Goal: Task Accomplishment & Management: Complete application form

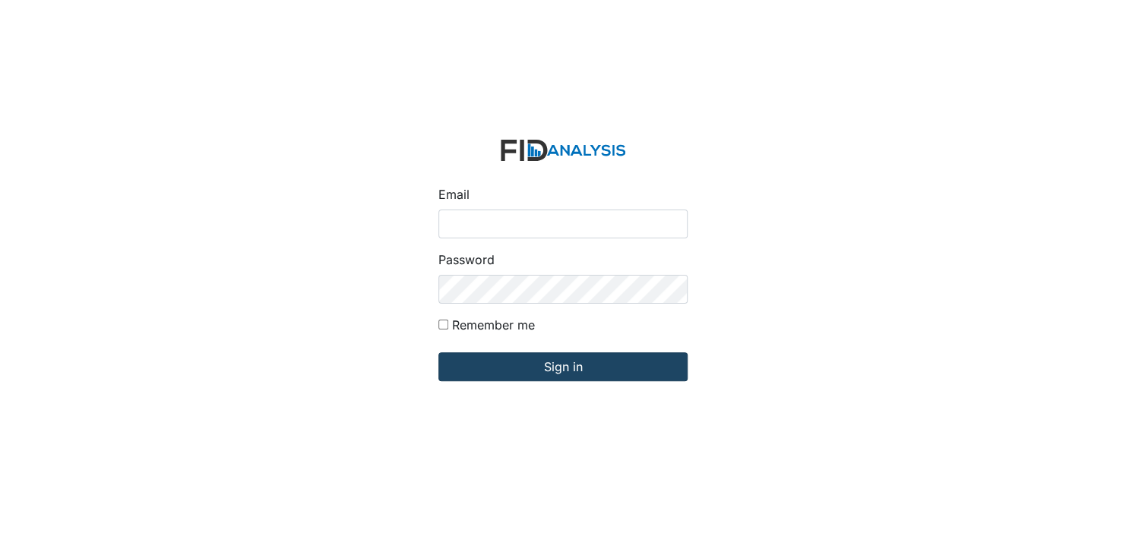
type input "[EMAIL_ADDRESS][DOMAIN_NAME]"
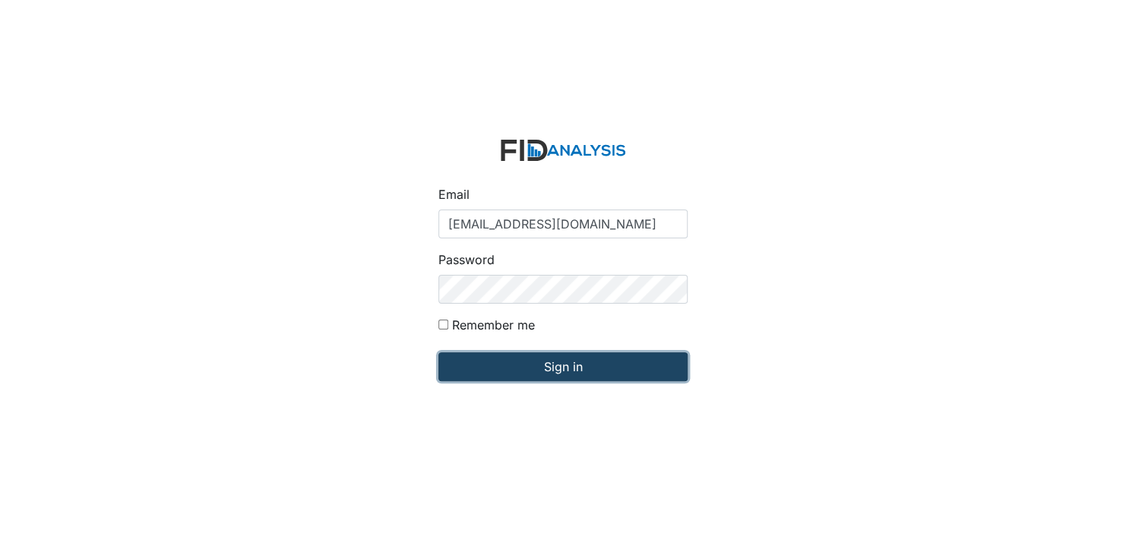
click at [560, 369] on input "Sign in" at bounding box center [562, 366] width 249 height 29
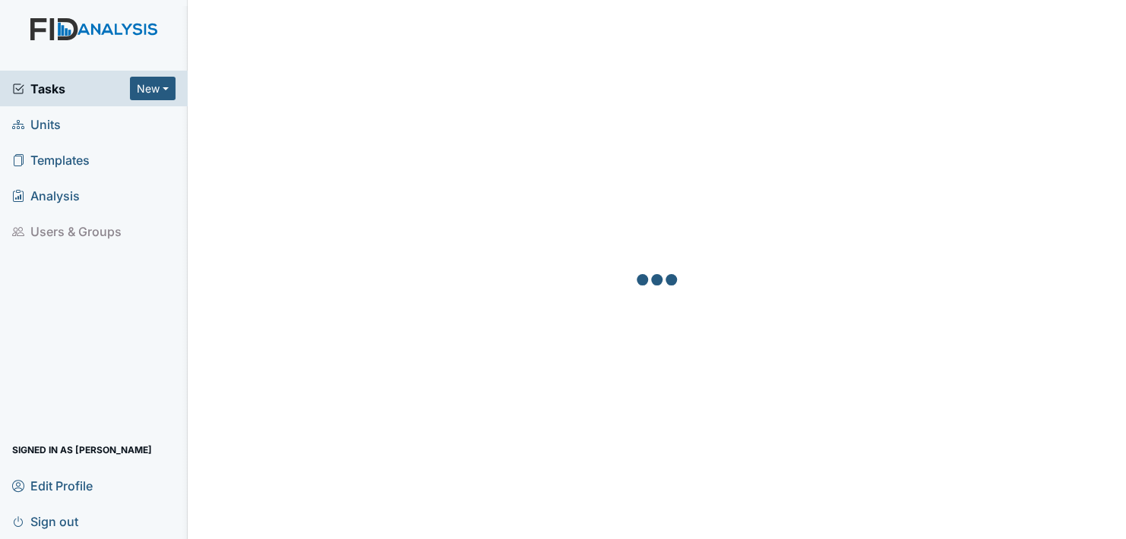
click at [45, 122] on span "Units" at bounding box center [36, 124] width 49 height 24
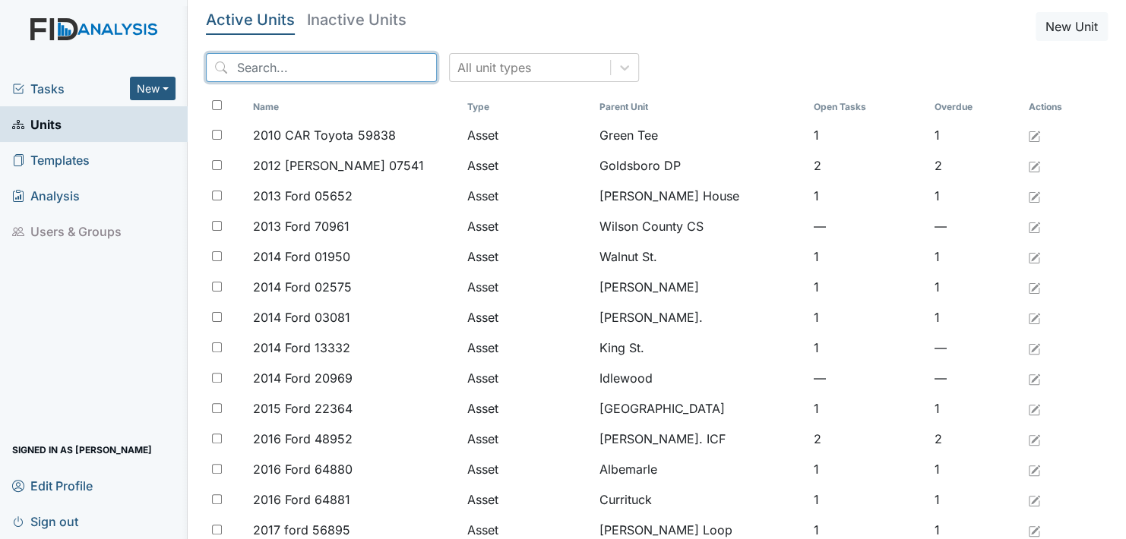
click at [362, 62] on input "search" at bounding box center [321, 67] width 231 height 29
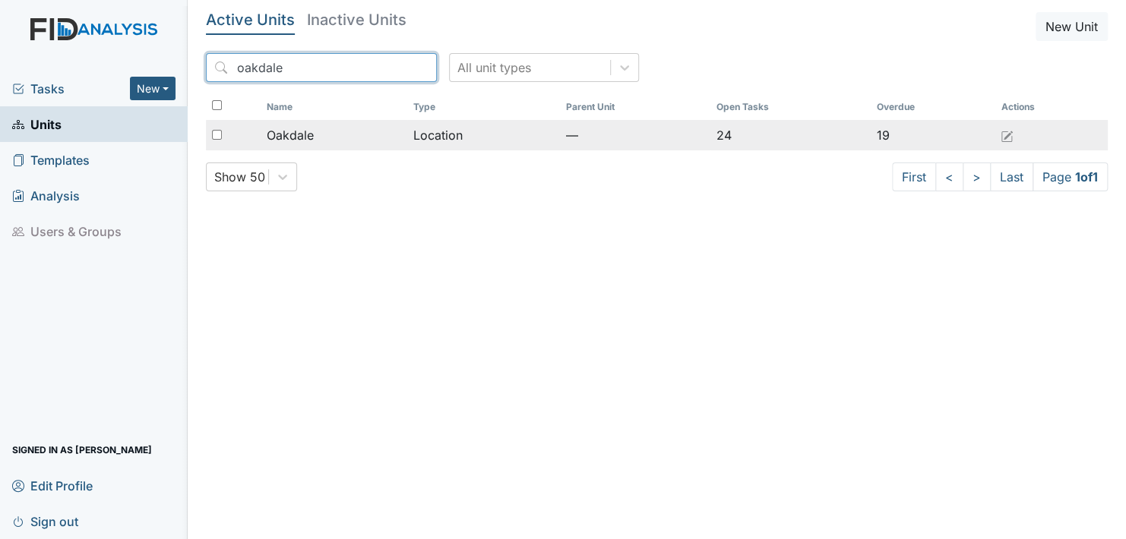
type input "oakdale"
click at [302, 133] on span "Oakdale" at bounding box center [290, 135] width 47 height 18
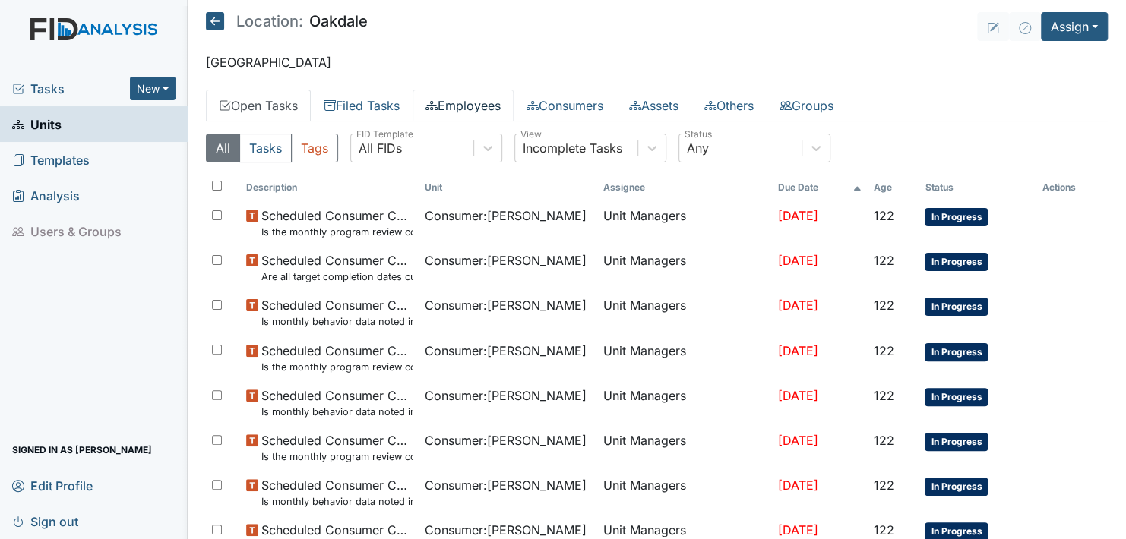
click at [470, 103] on link "Employees" at bounding box center [462, 106] width 101 height 32
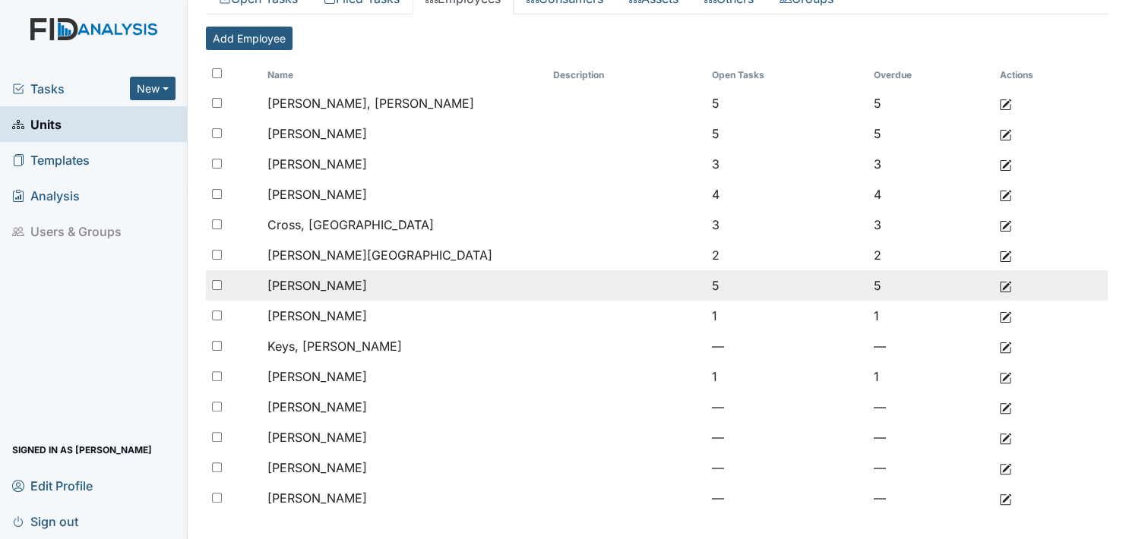
scroll to position [116, 0]
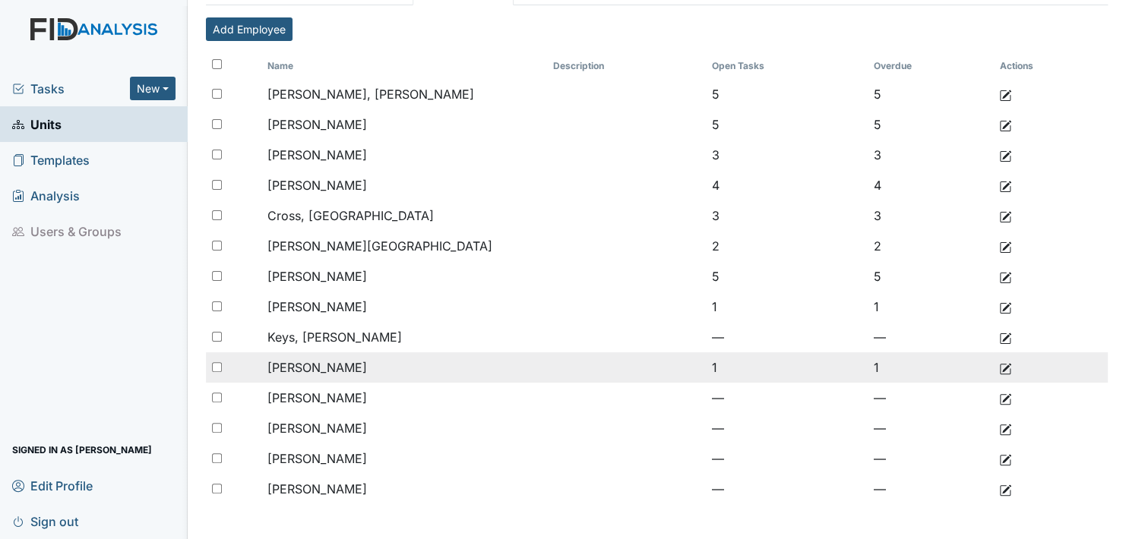
click at [356, 366] on td "Koonce, Angel" at bounding box center [404, 367] width 286 height 30
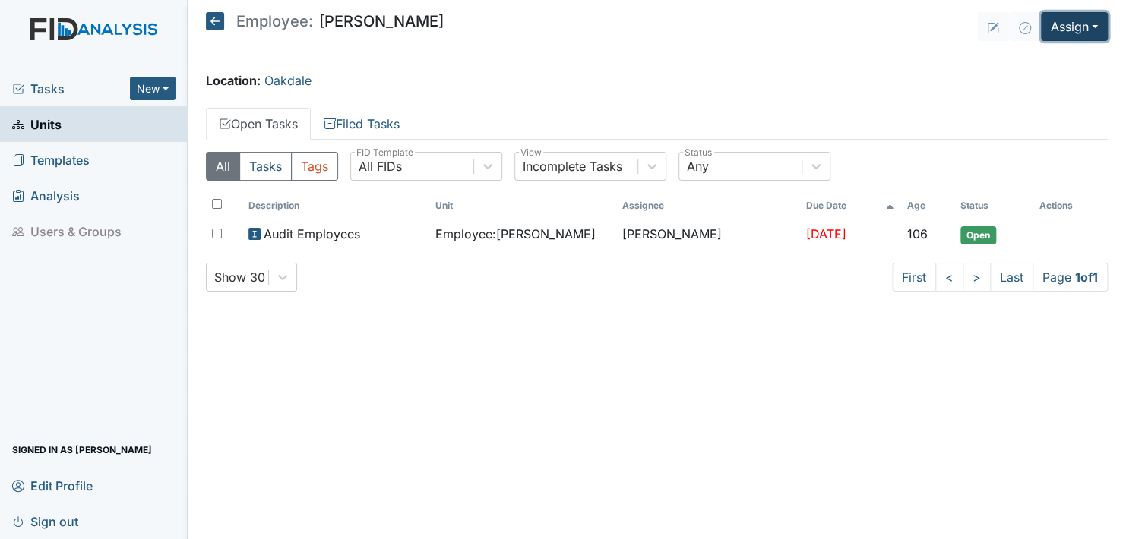
click at [1094, 21] on button "Assign" at bounding box center [1074, 26] width 67 height 29
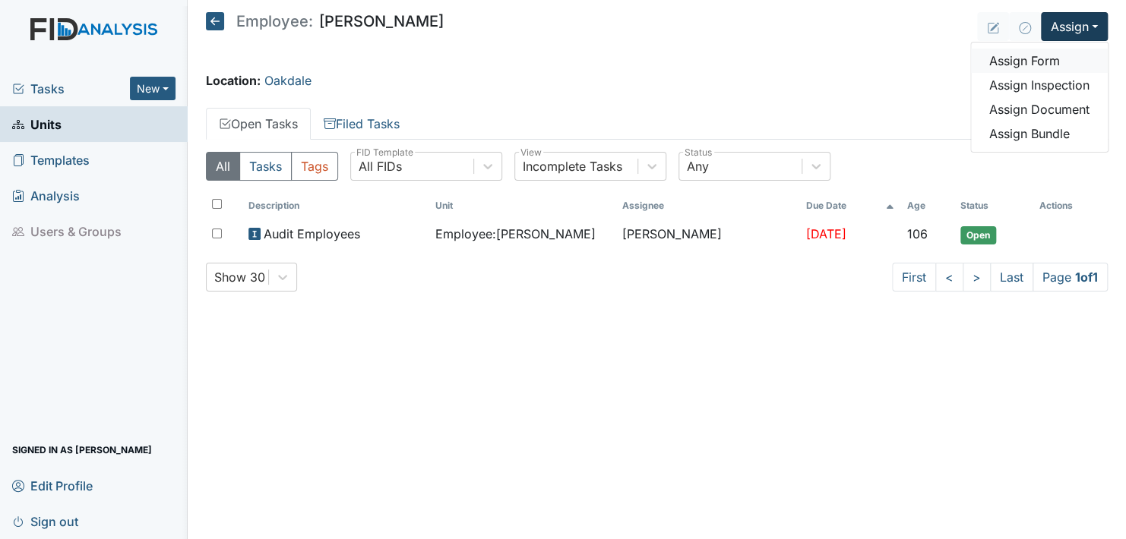
click at [1050, 58] on link "Assign Form" at bounding box center [1039, 61] width 137 height 24
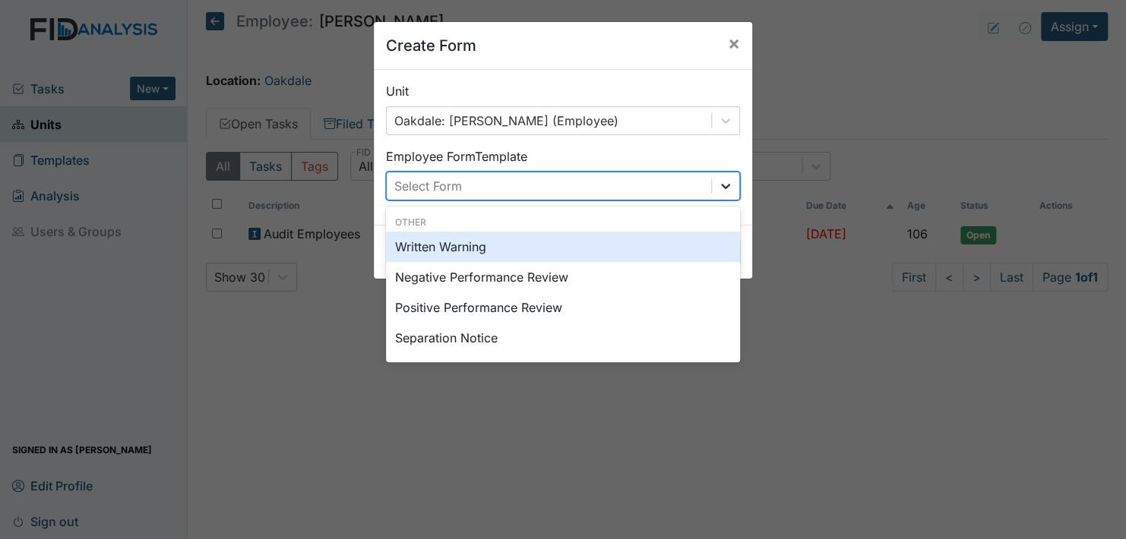
click at [718, 181] on icon at bounding box center [725, 185] width 15 height 15
click at [446, 244] on div "Written Warning" at bounding box center [563, 247] width 354 height 30
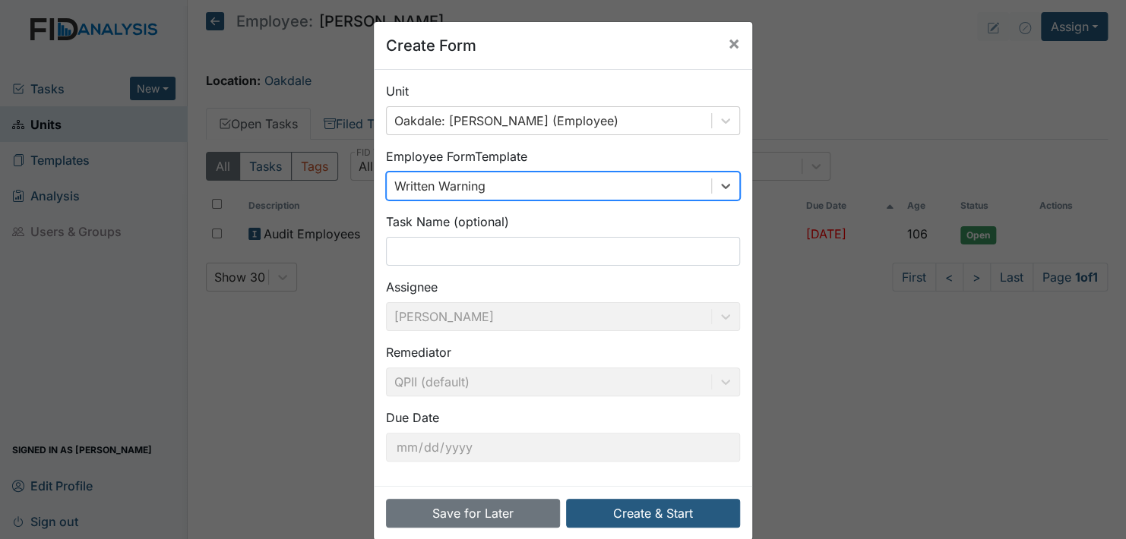
scroll to position [21, 0]
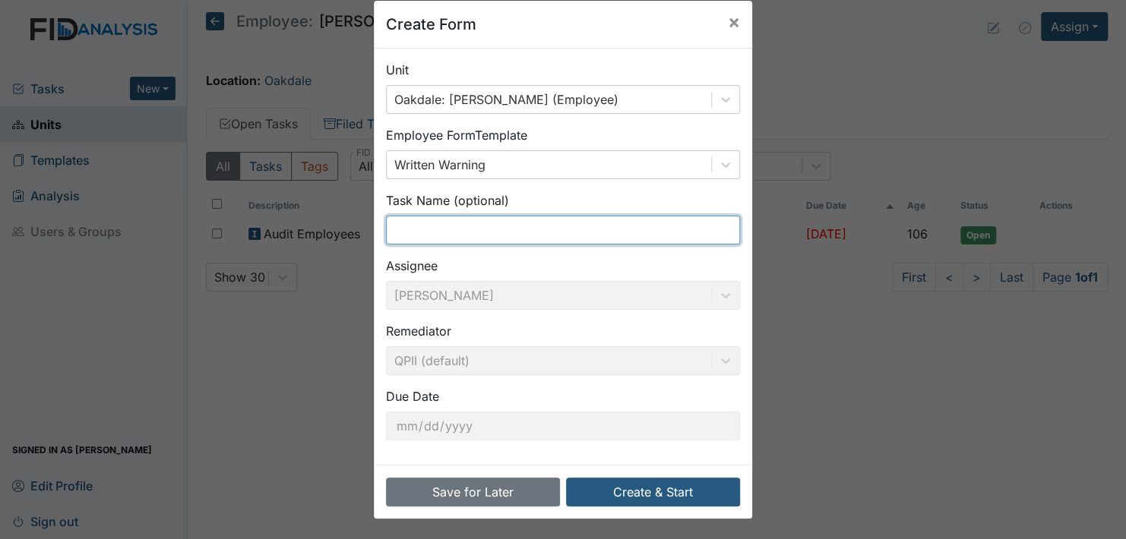
click at [415, 229] on input "text" at bounding box center [563, 230] width 354 height 29
drag, startPoint x: 859, startPoint y: 428, endPoint x: 844, endPoint y: 416, distance: 19.0
click at [859, 428] on div "Create Form × Unit [GEOGRAPHIC_DATA]: [PERSON_NAME] (Employee) Employee Form Te…" at bounding box center [563, 269] width 1126 height 539
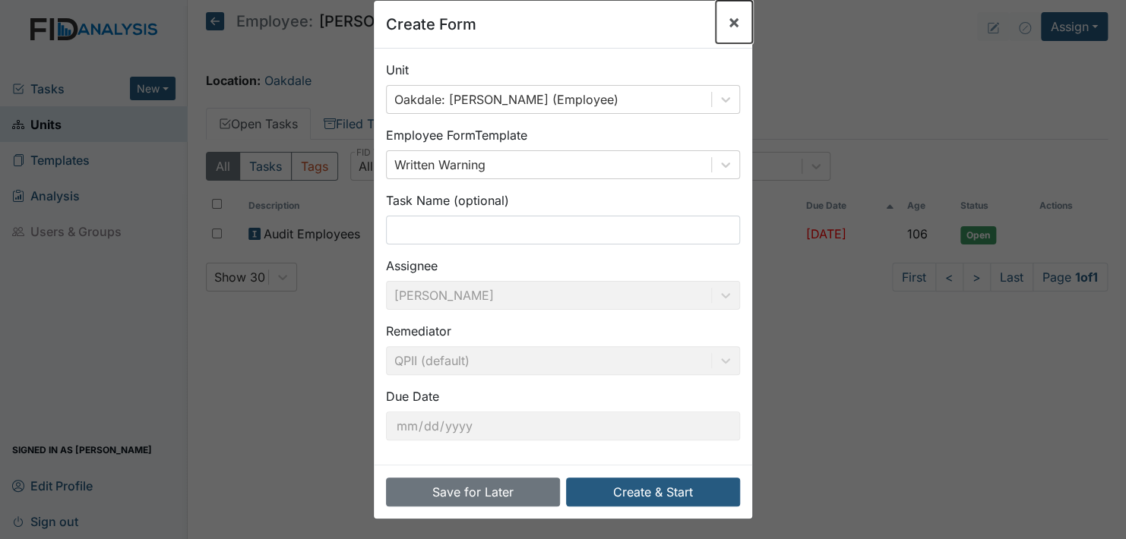
click at [728, 21] on span "×" at bounding box center [734, 22] width 12 height 22
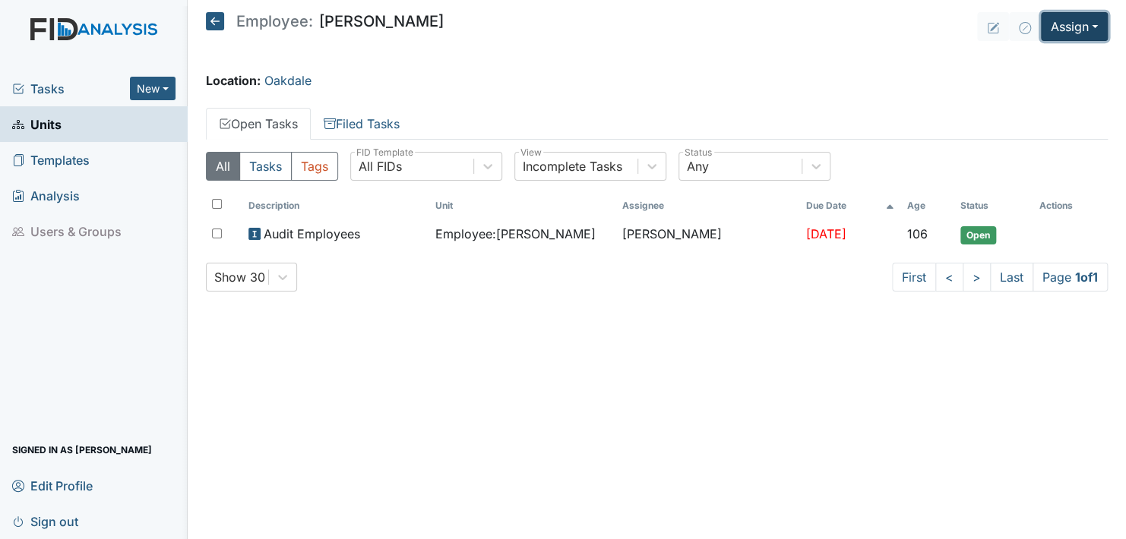
click at [1094, 24] on button "Assign" at bounding box center [1074, 26] width 67 height 29
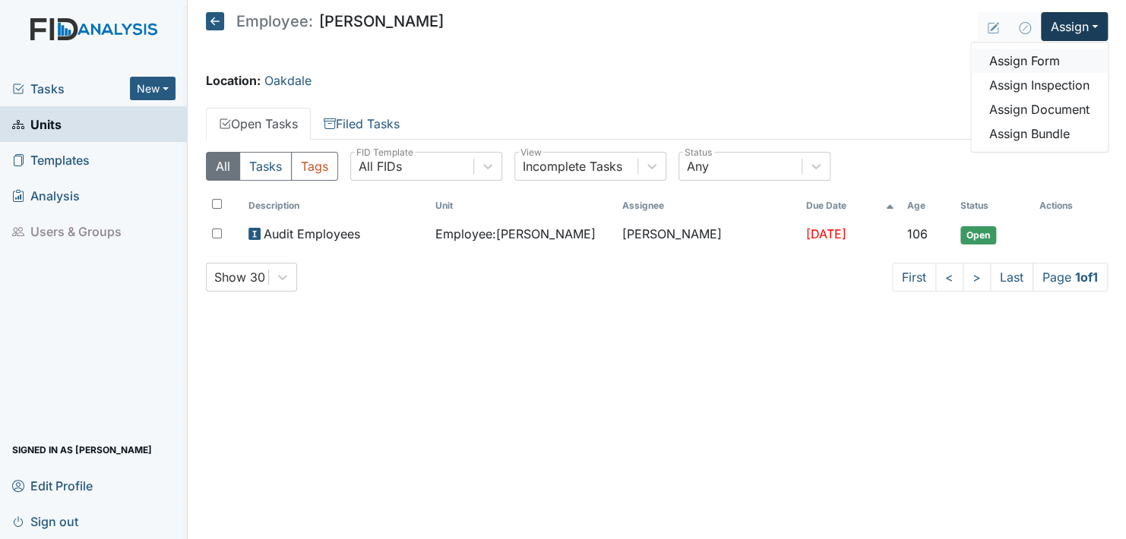
click at [1043, 59] on link "Assign Form" at bounding box center [1039, 61] width 137 height 24
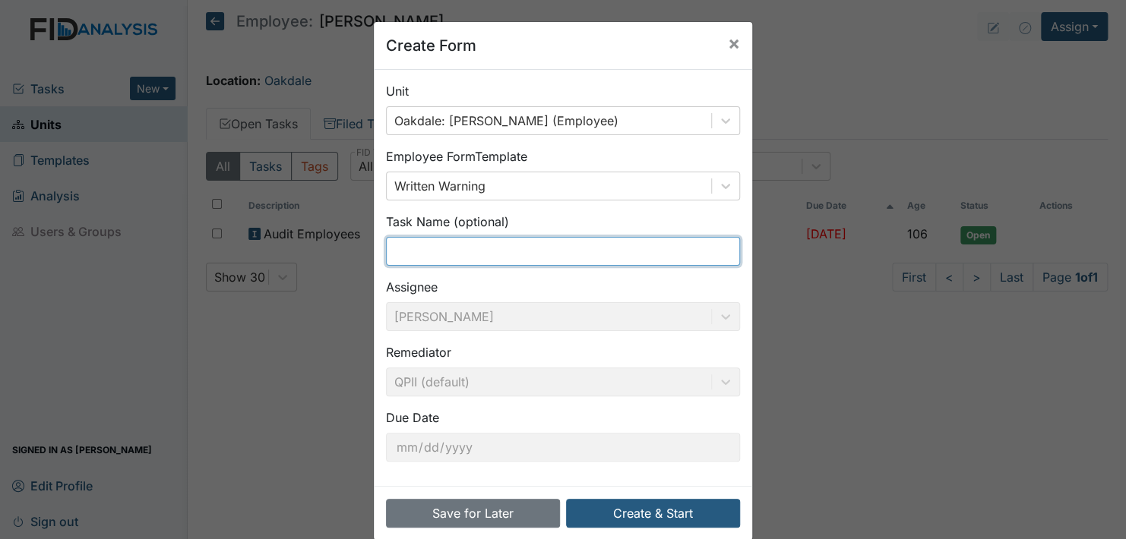
click at [398, 238] on input "text" at bounding box center [563, 251] width 354 height 29
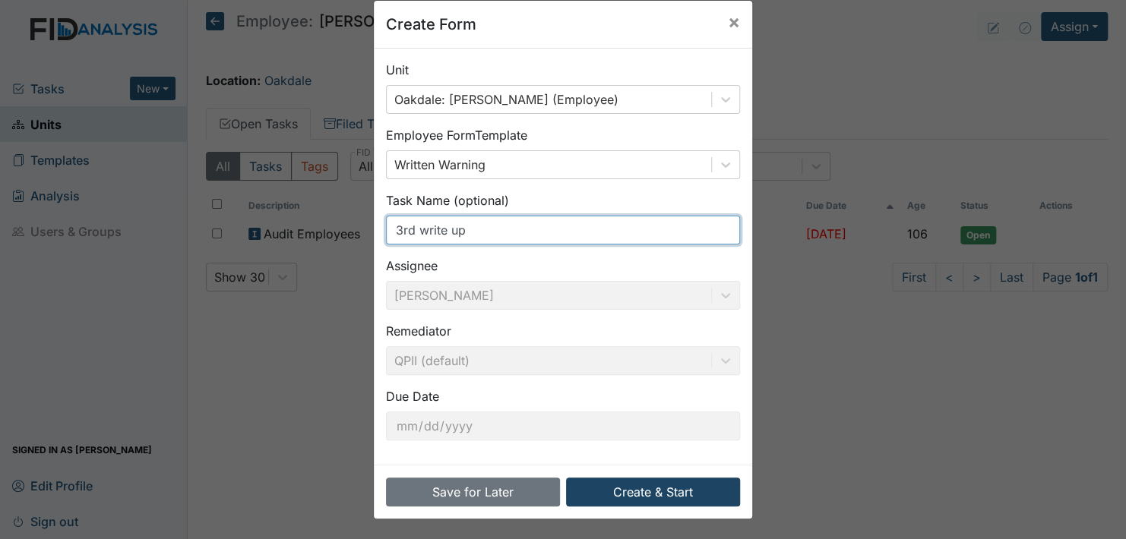
type input "3rd write up"
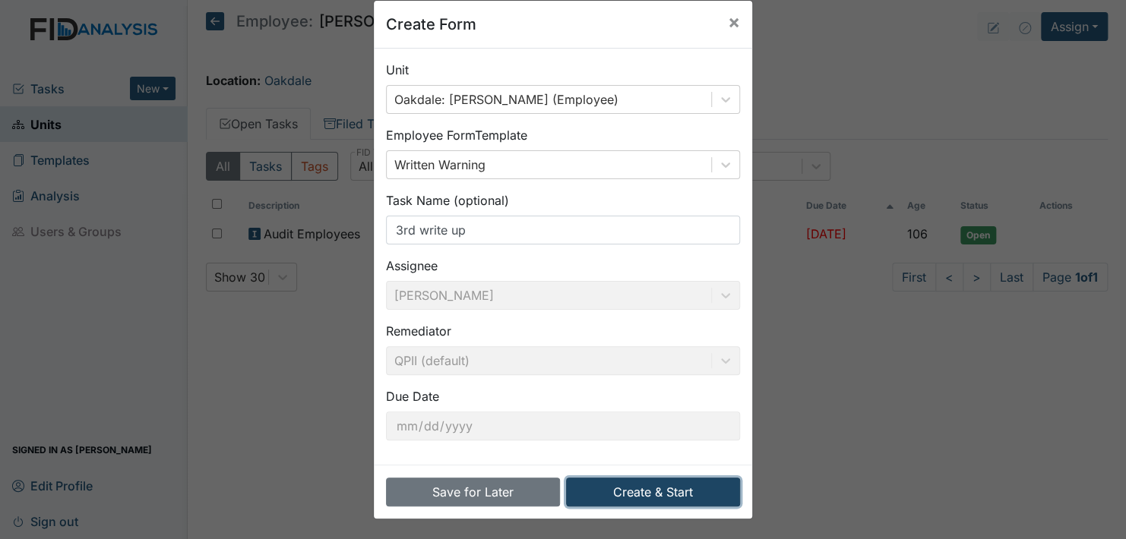
click at [655, 488] on button "Create & Start" at bounding box center [653, 492] width 174 height 29
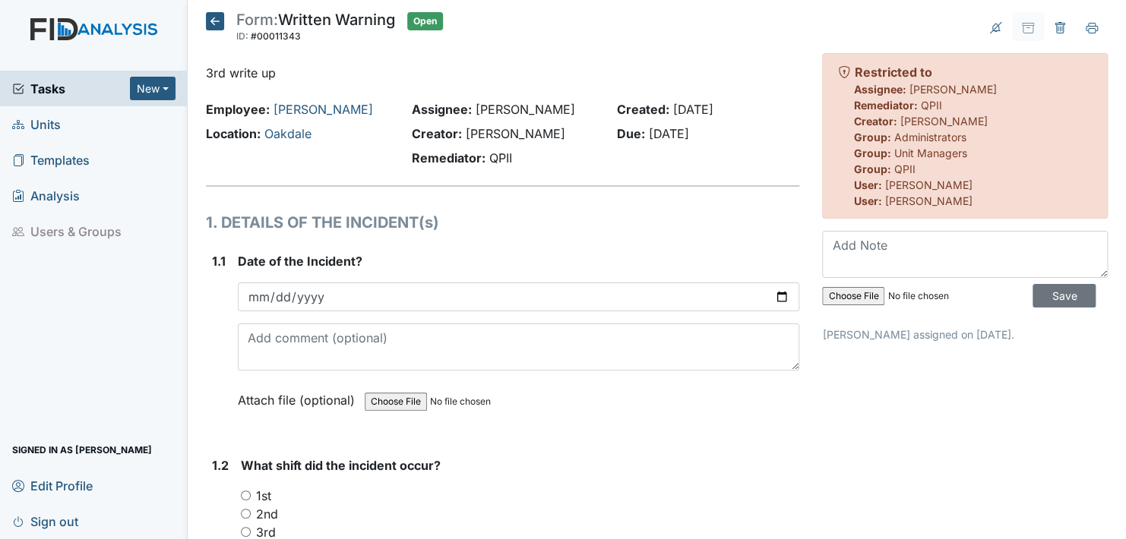
scroll to position [76, 0]
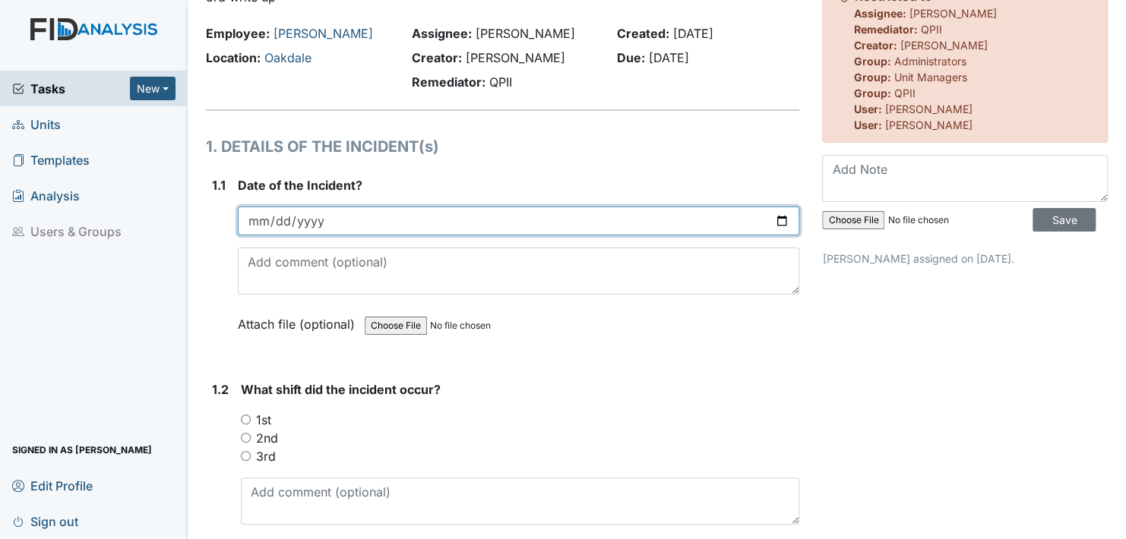
click at [770, 219] on input "date" at bounding box center [518, 221] width 561 height 29
type input "[DATE]"
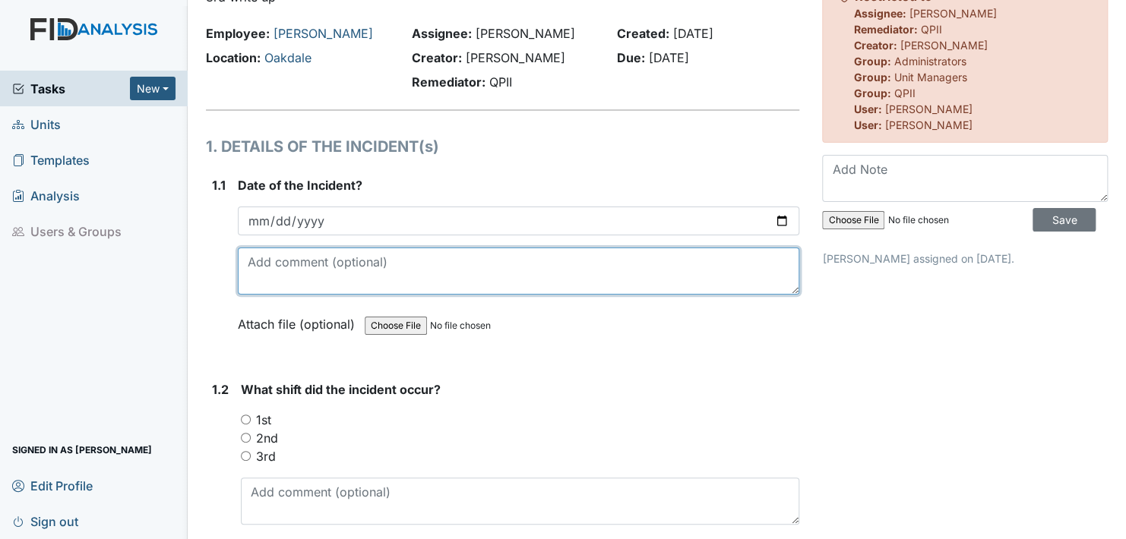
click at [346, 276] on textarea at bounding box center [518, 271] width 561 height 47
type textarea "3rd time staff has been written up for calling out of work due to not having tr…"
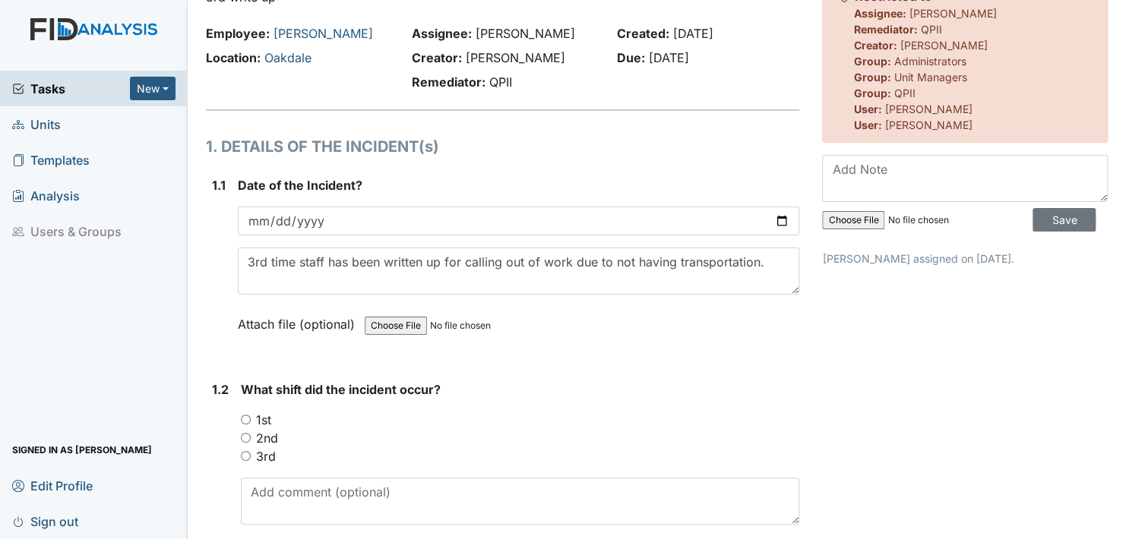
click at [249, 323] on label "Attach file (optional)" at bounding box center [299, 320] width 123 height 27
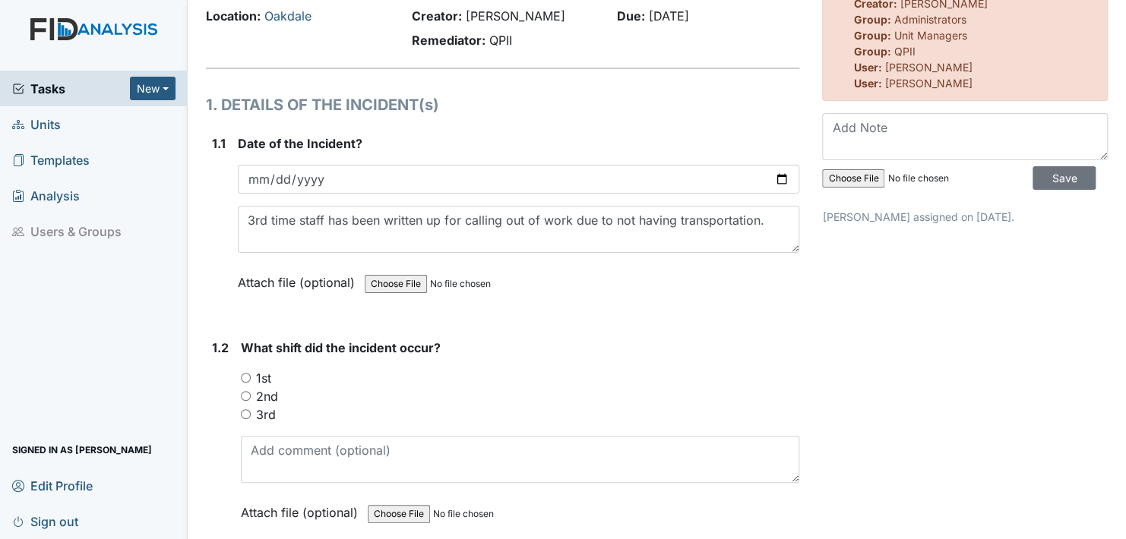
scroll to position [152, 0]
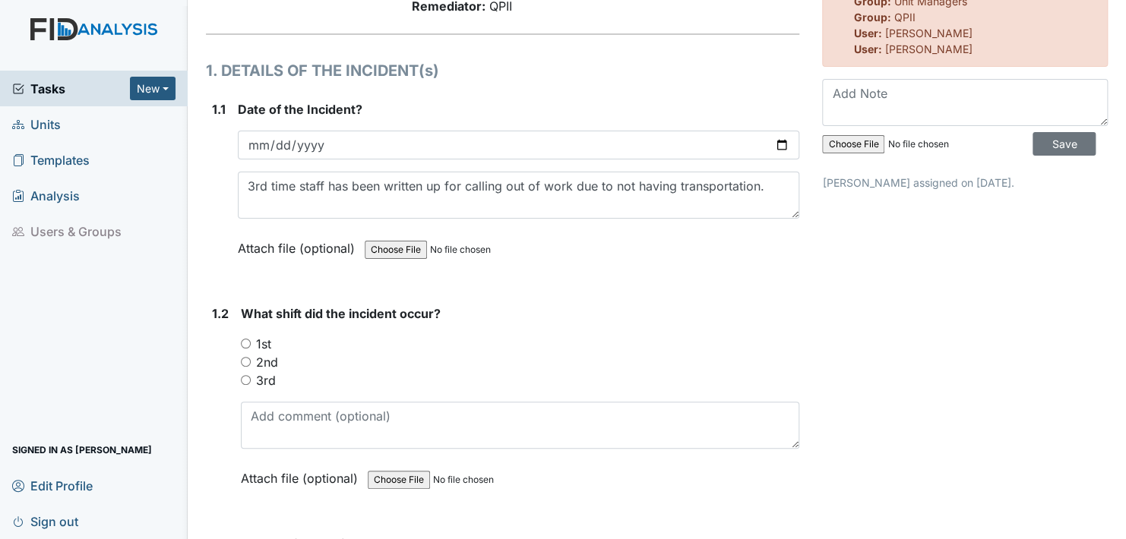
click at [244, 358] on input "2nd" at bounding box center [246, 362] width 10 height 10
radio input "true"
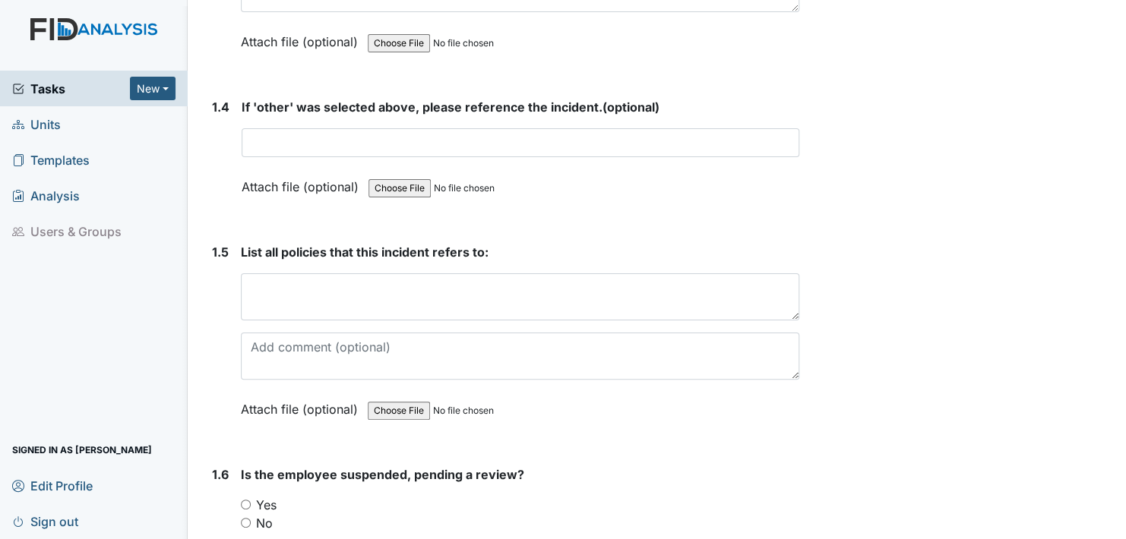
scroll to position [1063, 0]
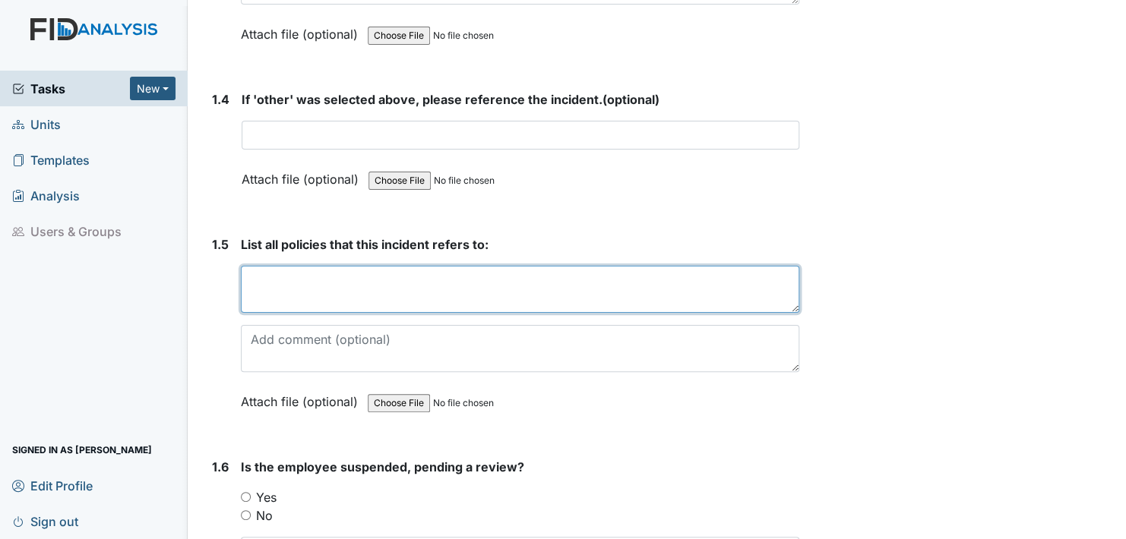
click at [251, 288] on textarea at bounding box center [520, 289] width 558 height 47
click at [251, 288] on textarea "212.01,702.6,70" at bounding box center [520, 289] width 558 height 47
click at [339, 278] on textarea "212.01,702.6,70" at bounding box center [520, 289] width 558 height 47
type textarea "2"
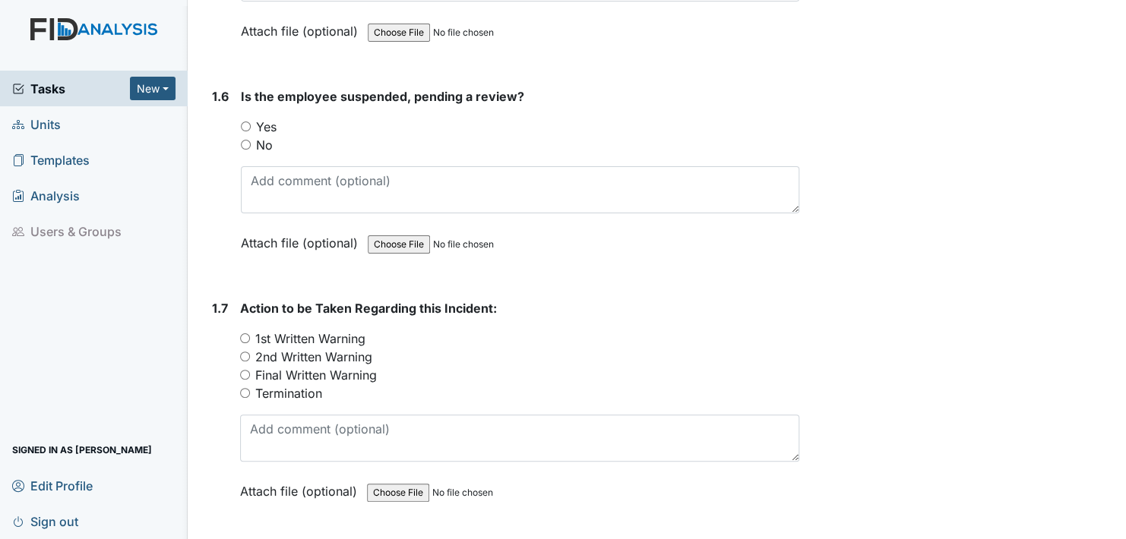
scroll to position [1443, 0]
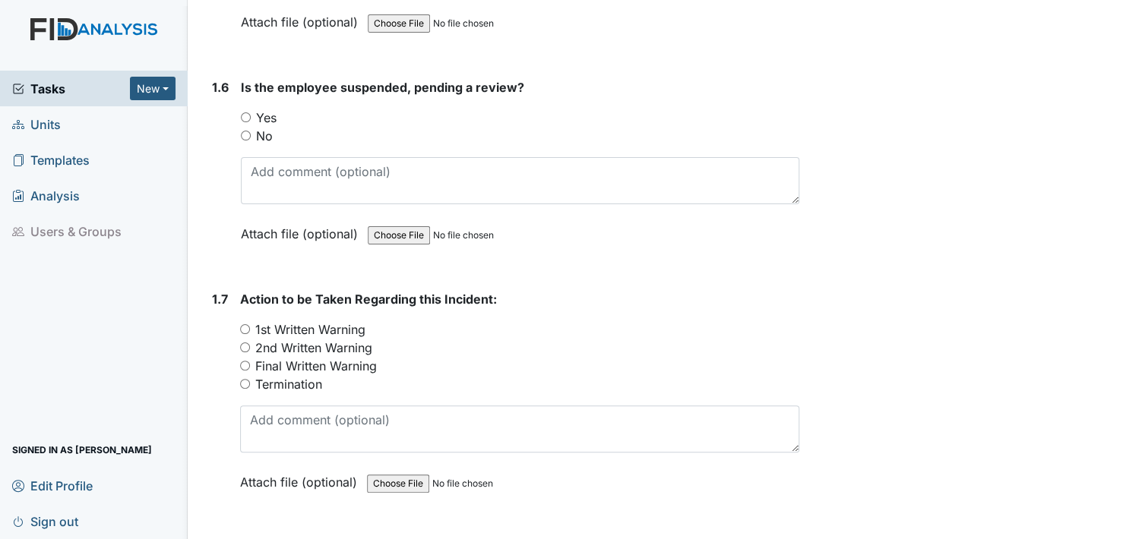
click at [245, 363] on div "You must select one of the below options. 1st Written Warning 2nd Written Warni…" at bounding box center [519, 357] width 559 height 73
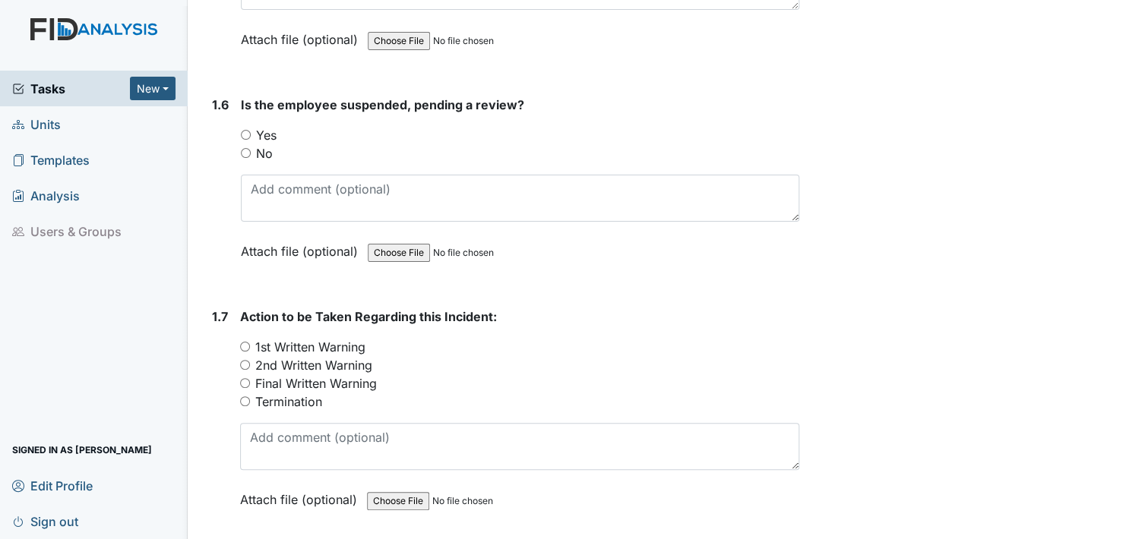
click at [245, 378] on input "Final Written Warning" at bounding box center [245, 383] width 10 height 10
radio input "true"
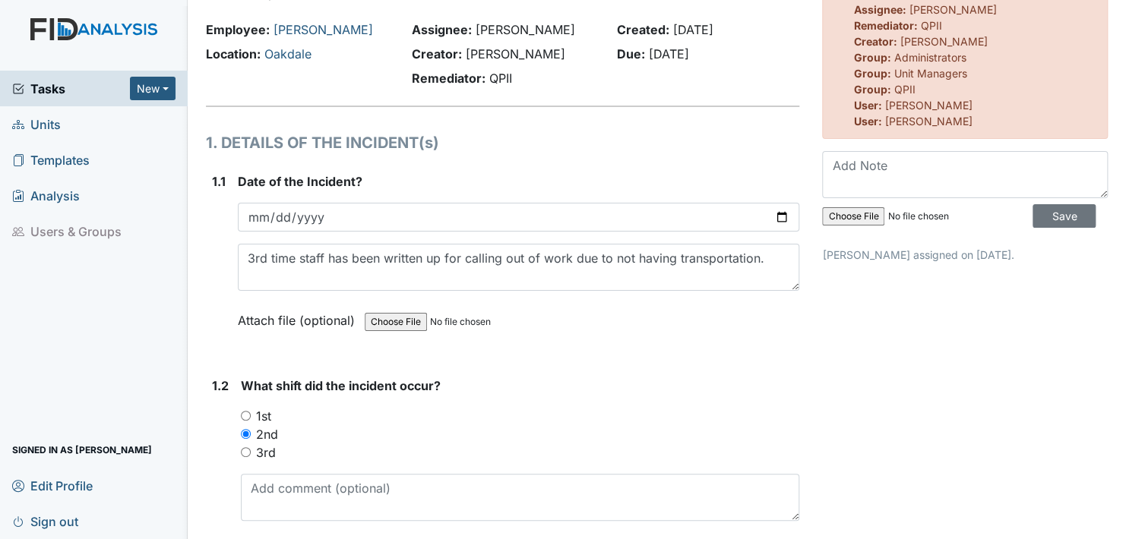
scroll to position [0, 0]
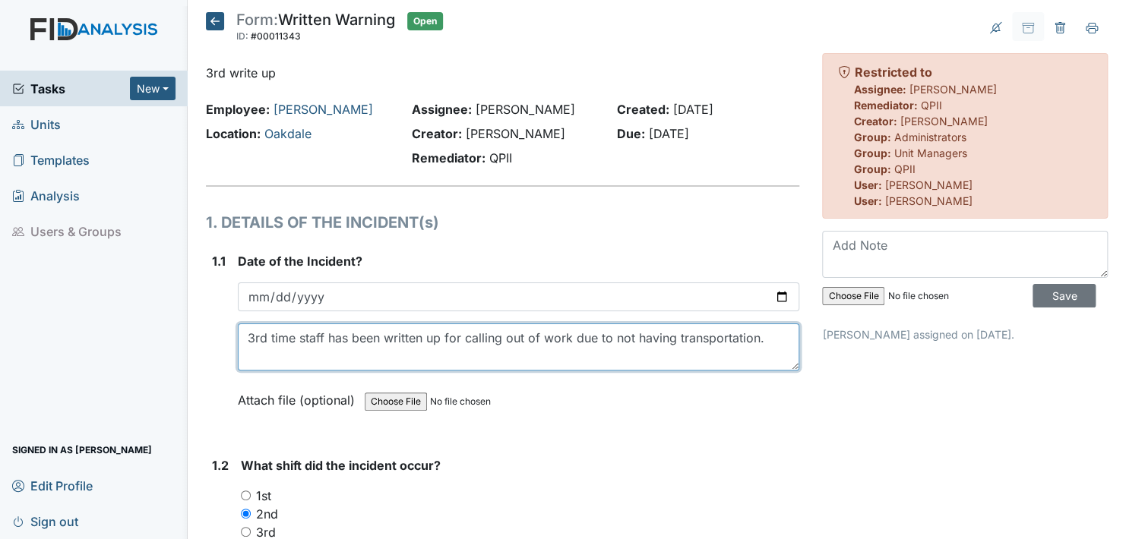
click at [763, 337] on textarea "3rd time staff has been written up for calling out of work due to not having tr…" at bounding box center [518, 347] width 561 height 47
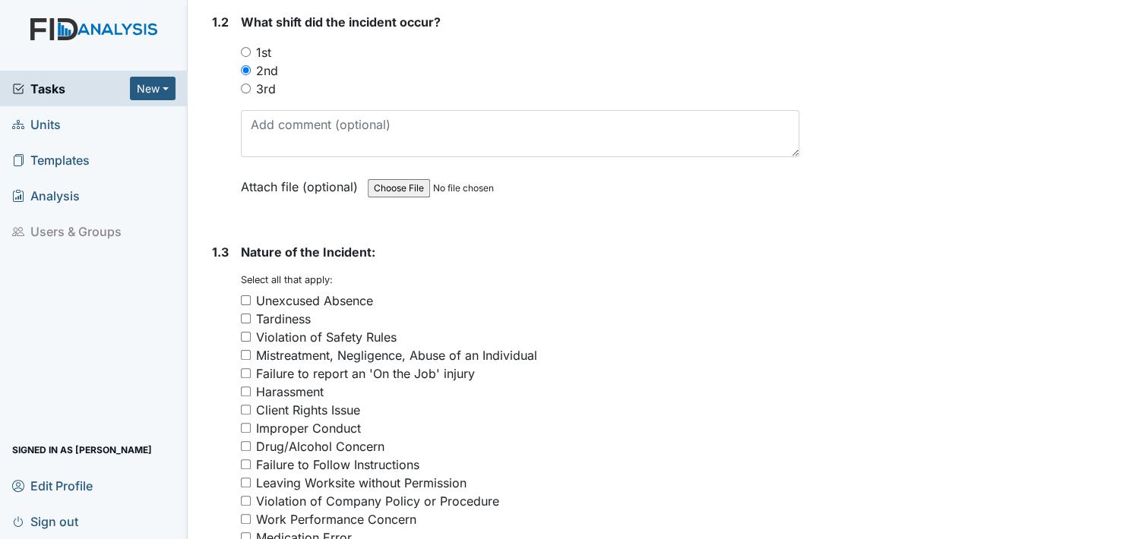
scroll to position [456, 0]
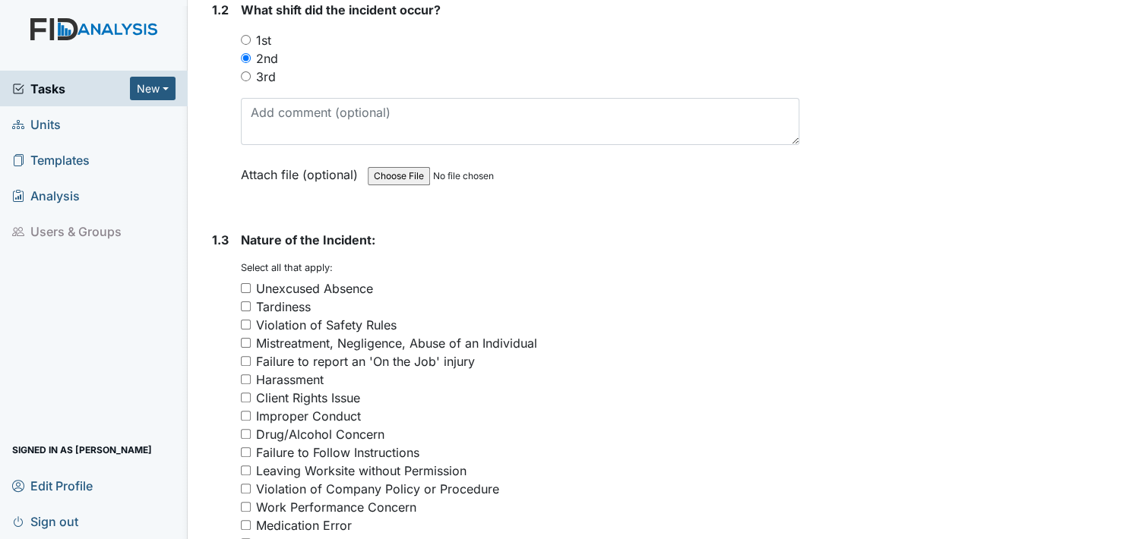
type textarea "3rd time staff has been written up for calling out of work due to not having tr…"
click at [249, 280] on div "Unexcused Absence" at bounding box center [520, 288] width 558 height 18
click at [244, 286] on input "Unexcused Absence" at bounding box center [246, 288] width 10 height 10
checkbox input "true"
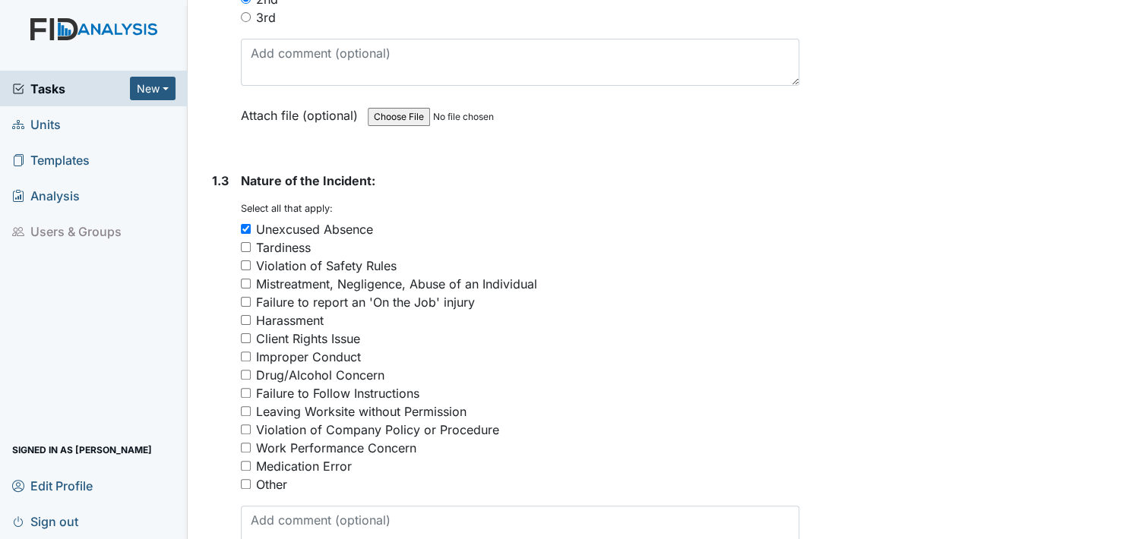
scroll to position [532, 0]
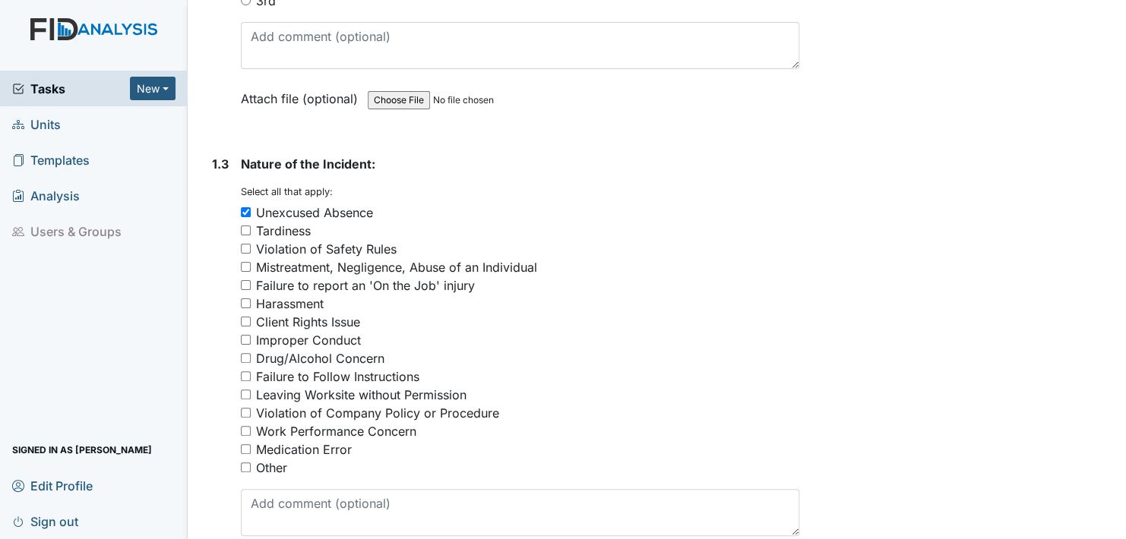
click at [243, 321] on input "Client Rights Issue" at bounding box center [246, 322] width 10 height 10
checkbox input "true"
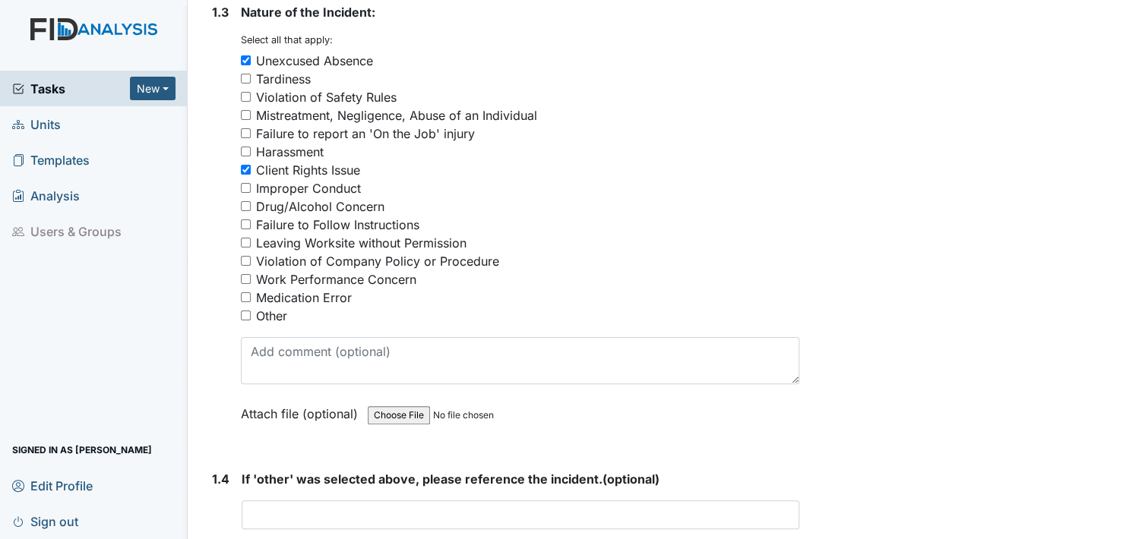
scroll to position [759, 0]
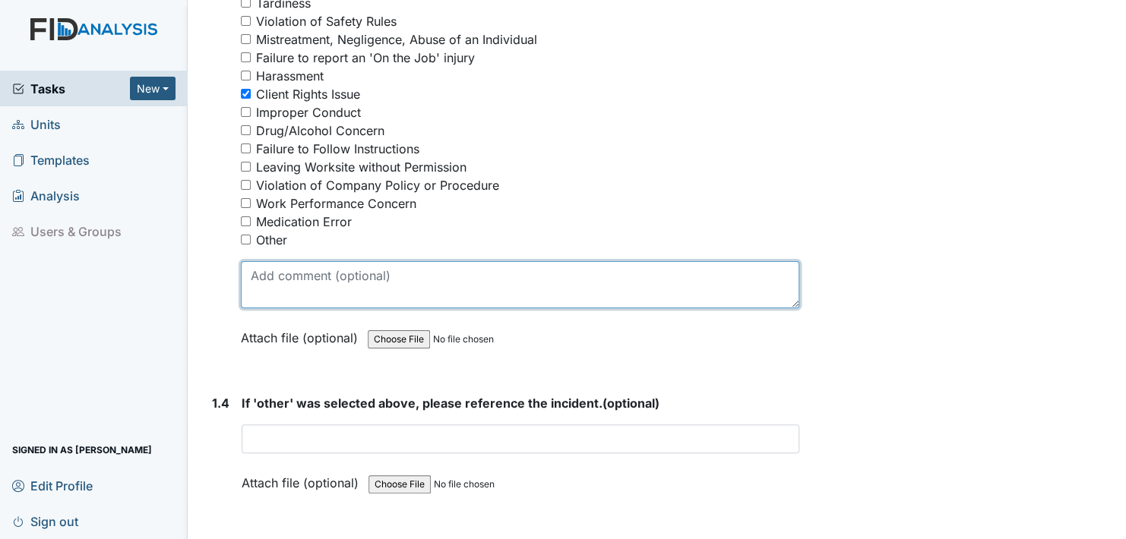
click at [254, 295] on textarea at bounding box center [520, 284] width 558 height 47
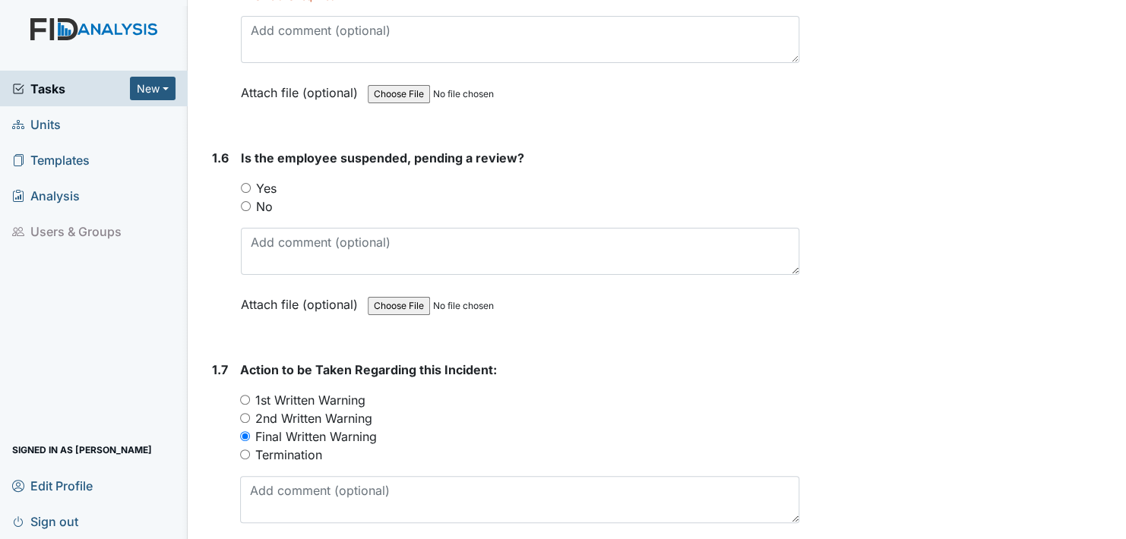
scroll to position [1367, 0]
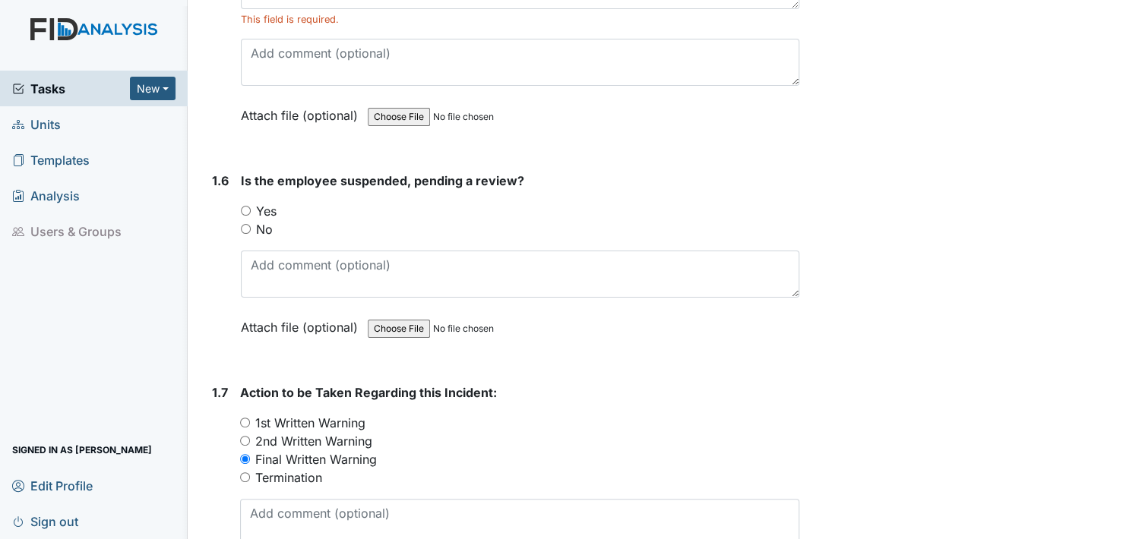
type textarea "staff has stated she has no means of transportation"
click at [244, 224] on input "No" at bounding box center [246, 229] width 10 height 10
radio input "true"
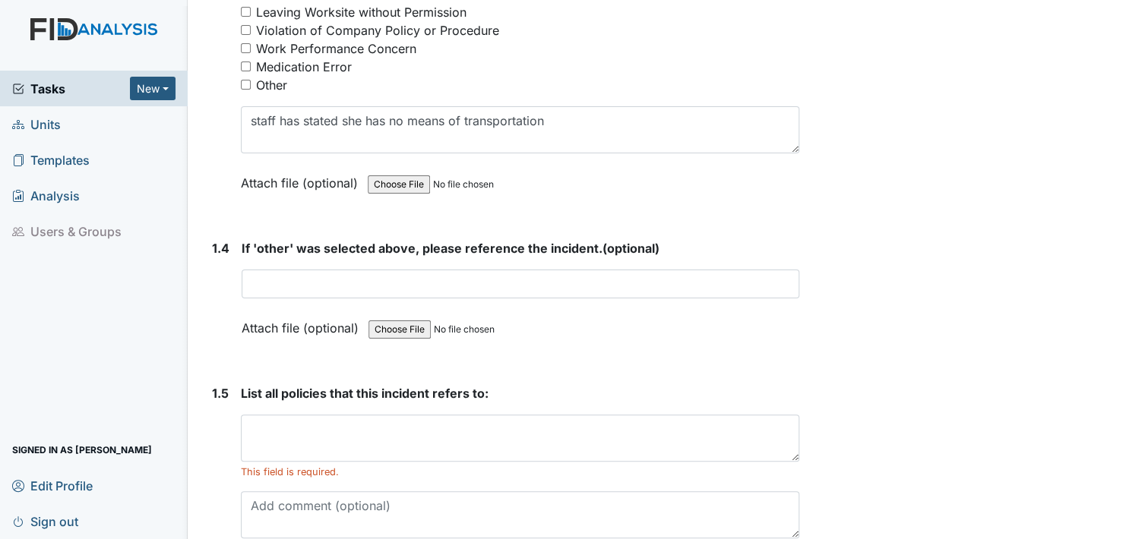
scroll to position [759, 0]
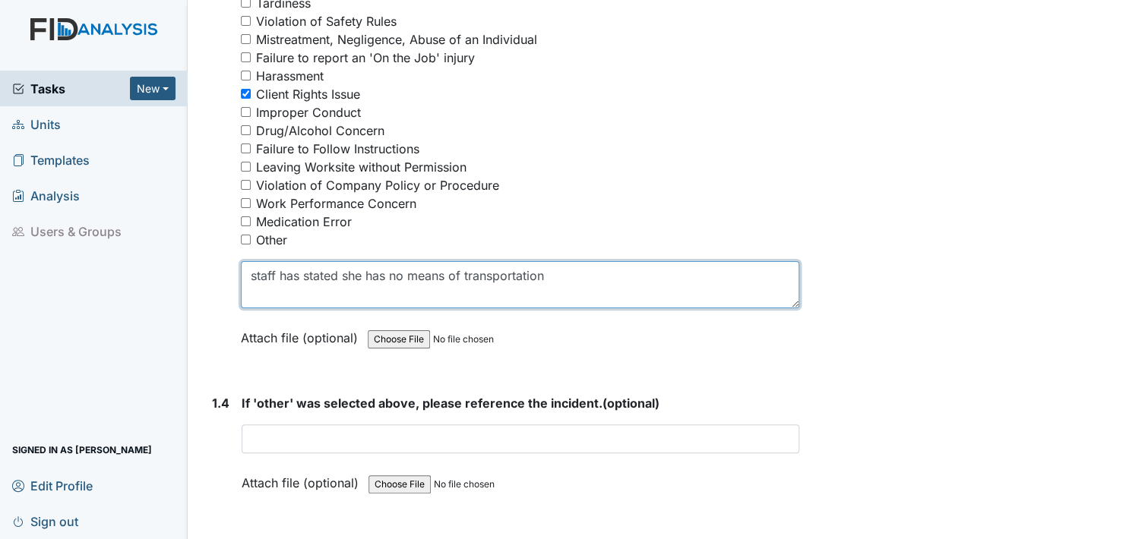
click at [547, 275] on textarea "staff has stated she has no means of transportation" at bounding box center [520, 284] width 558 height 47
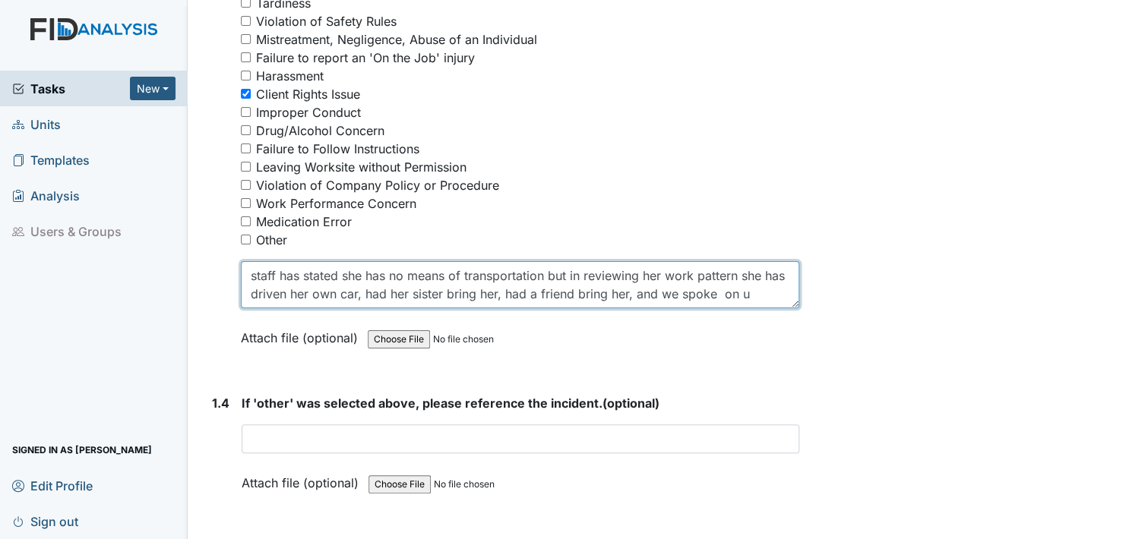
scroll to position [12, 0]
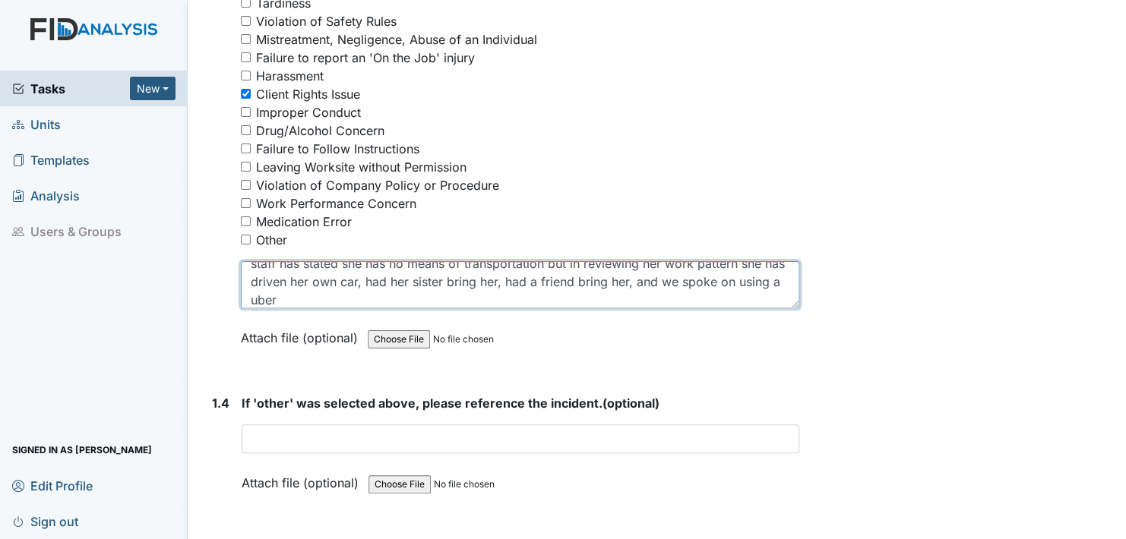
click at [324, 297] on textarea "staff has stated she has no means of transportation but in reviewing her work p…" at bounding box center [520, 284] width 558 height 47
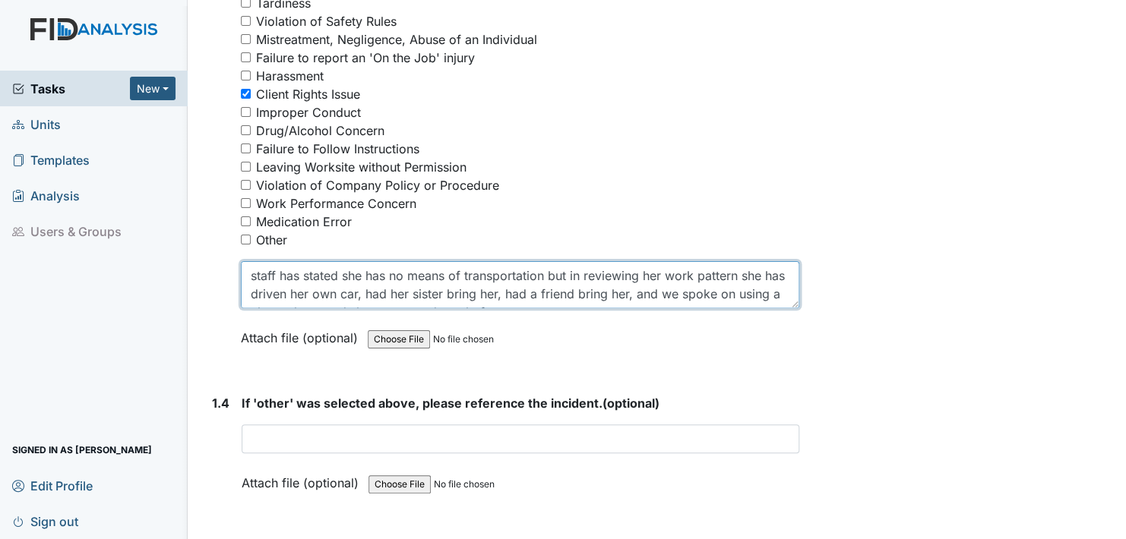
scroll to position [18, 0]
click at [548, 293] on textarea "staff has stated she has no means of transportation but in reviewing her work p…" at bounding box center [520, 284] width 558 height 47
click at [689, 292] on textarea "staff has stated she has no means of transportation but in reviewing her work p…" at bounding box center [520, 284] width 558 height 47
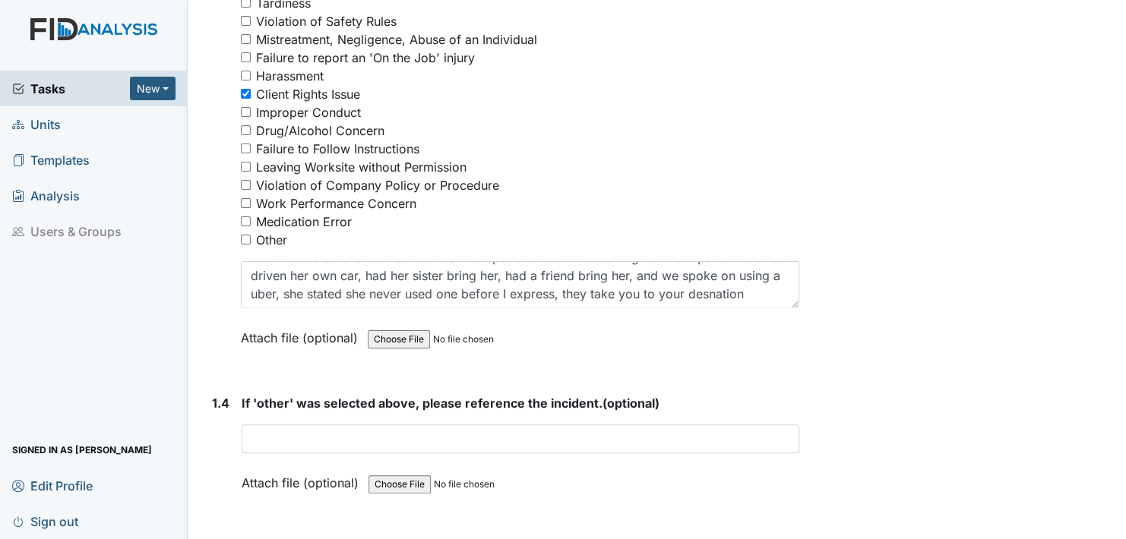
click at [662, 362] on form "Nature of the Incident: You must select one or more of the below options. Selec…" at bounding box center [520, 148] width 558 height 443
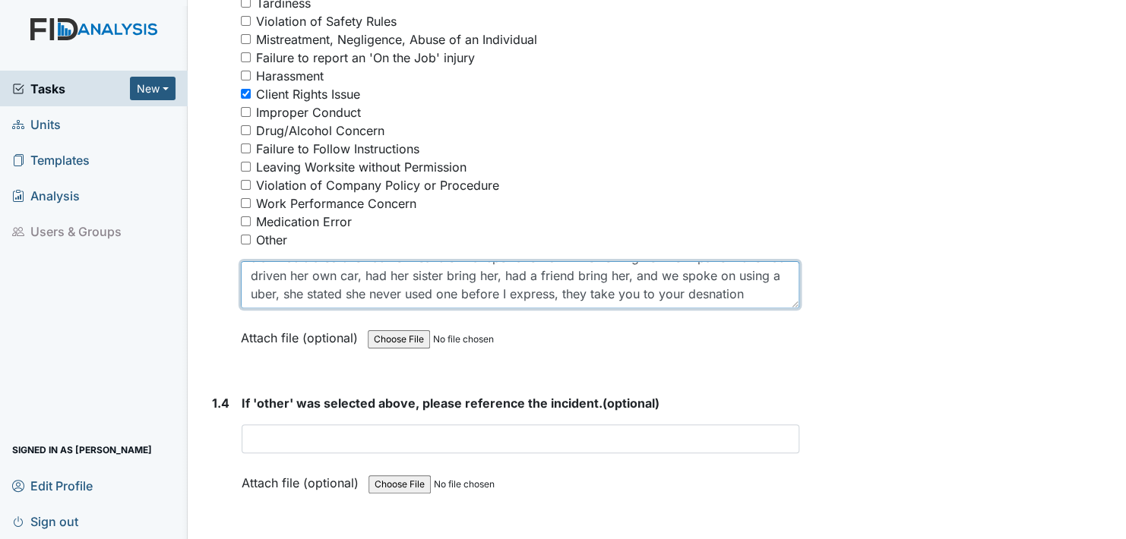
click at [313, 296] on textarea "staff has stated she has no means of transportation but in reviewing her work p…" at bounding box center [520, 284] width 558 height 47
click at [308, 294] on textarea "staff has stated she has no means of transportation but in reviewing her work p…" at bounding box center [520, 284] width 558 height 47
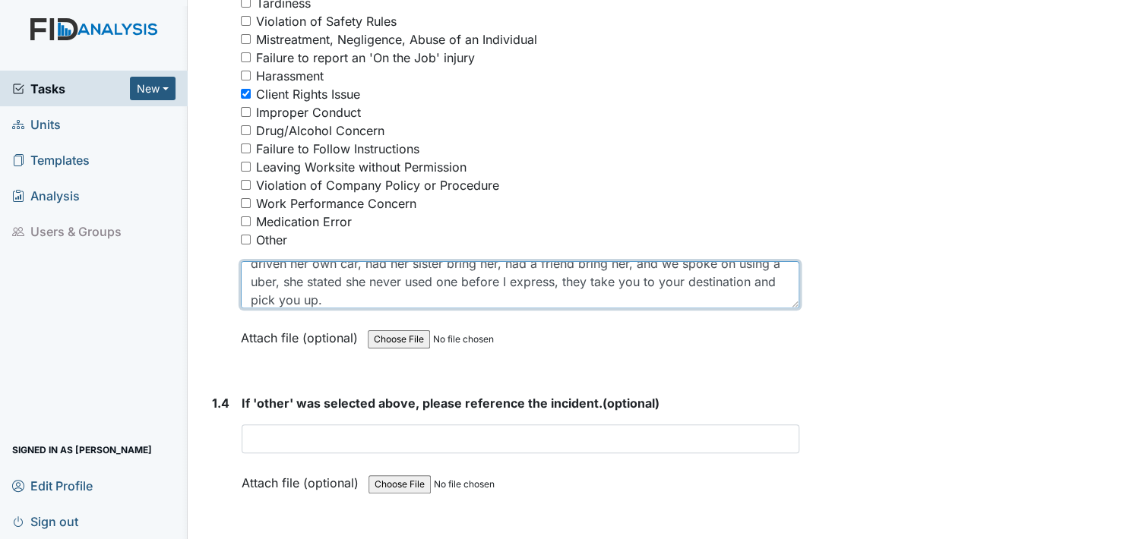
type textarea "staff has stated she has no means of transportation but in reviewing her work p…"
